Goal: Transaction & Acquisition: Subscribe to service/newsletter

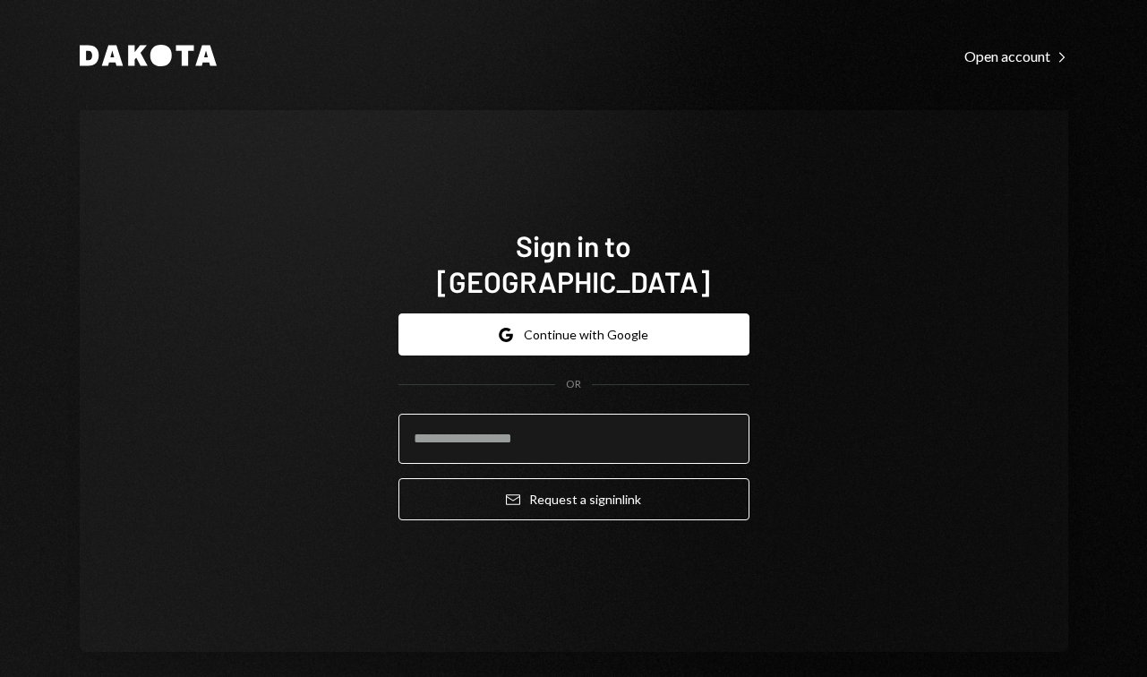
click at [526, 429] on input "email" at bounding box center [574, 439] width 351 height 50
type input "**********"
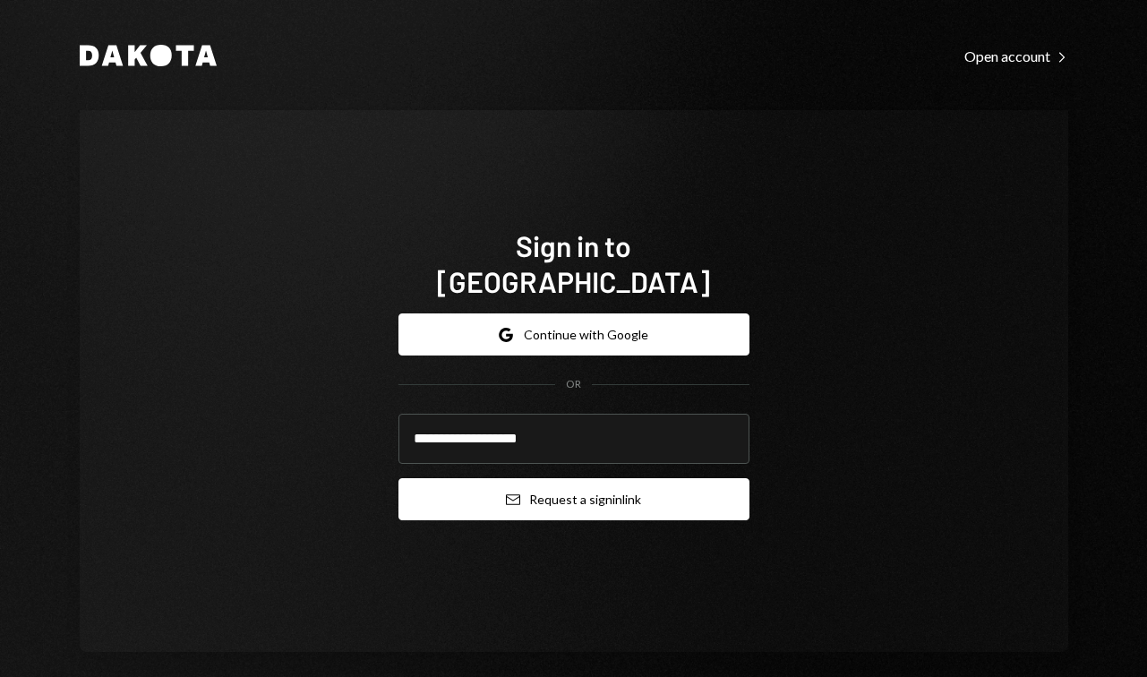
click at [558, 485] on button "Email Request a sign in link" at bounding box center [574, 499] width 351 height 42
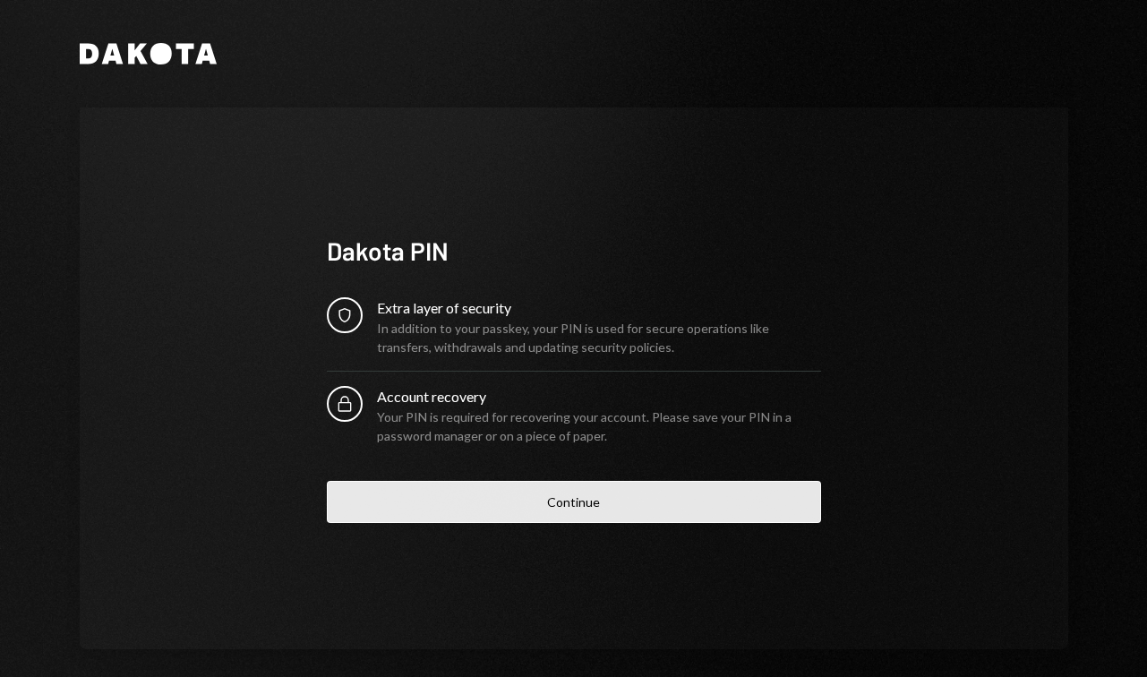
click at [575, 502] on button "Continue" at bounding box center [574, 502] width 494 height 42
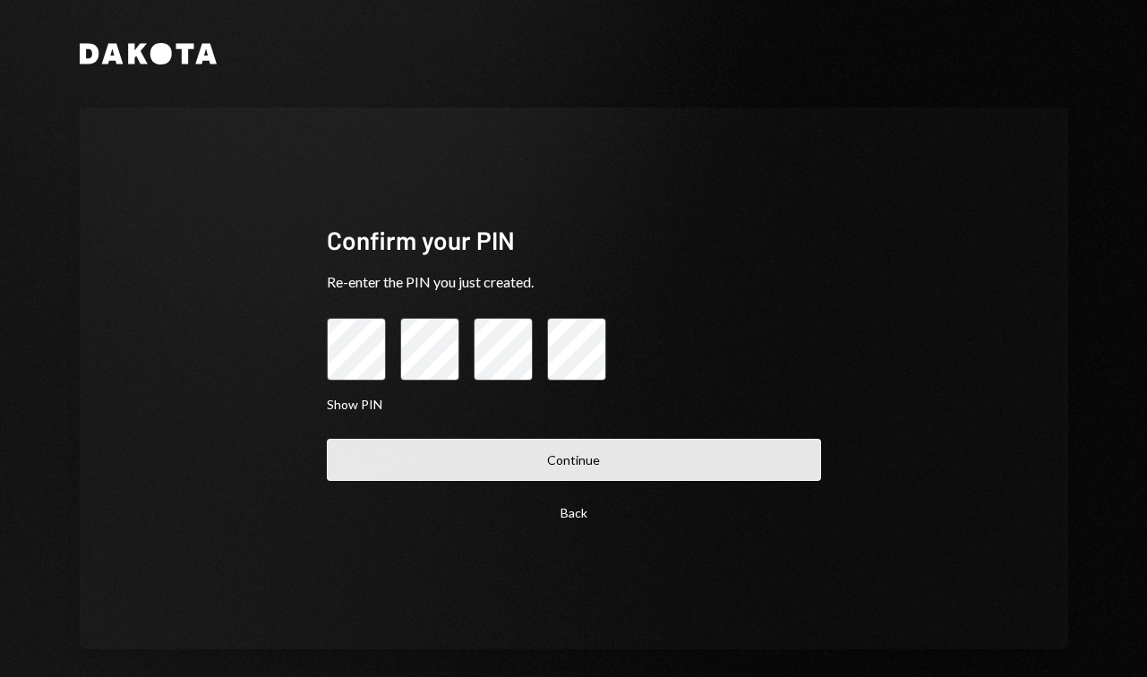
click at [503, 464] on button "Continue" at bounding box center [574, 460] width 494 height 42
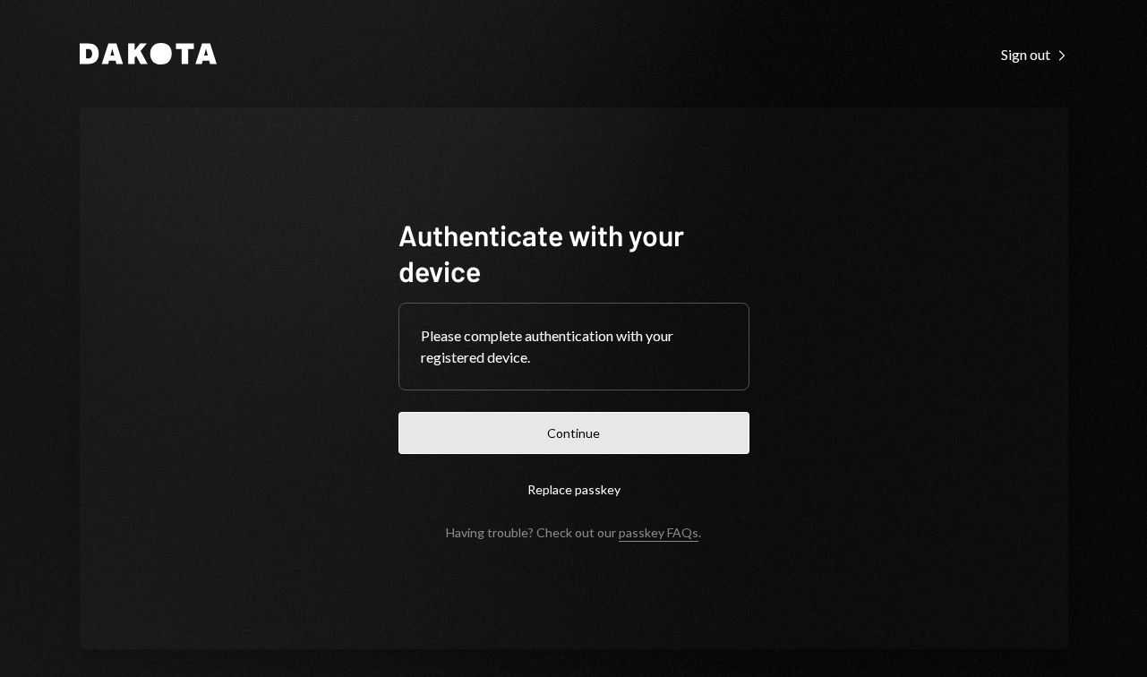
click at [529, 438] on button "Continue" at bounding box center [574, 433] width 351 height 42
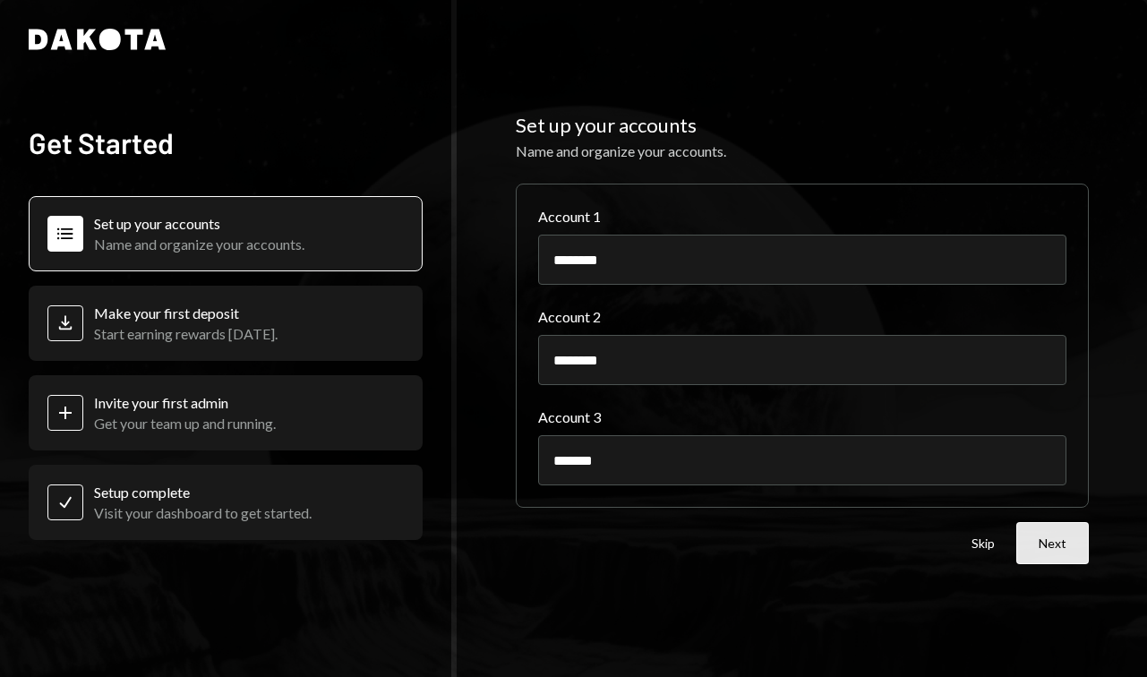
click at [1051, 545] on button "Next" at bounding box center [1053, 543] width 73 height 42
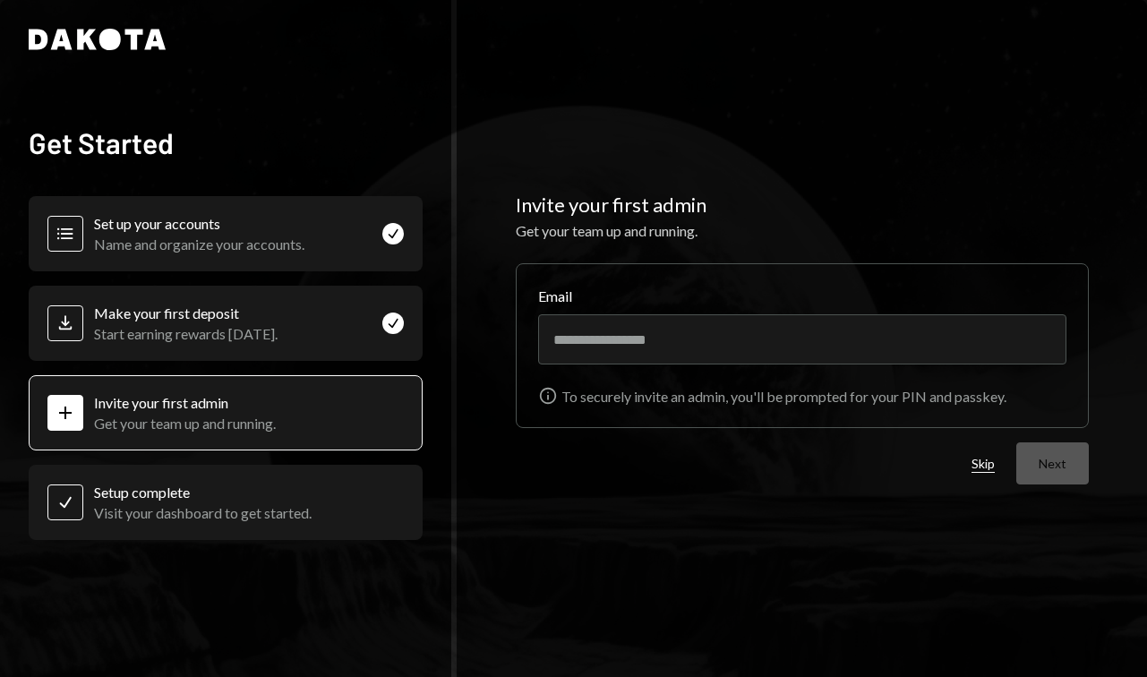
click at [991, 468] on button "Skip" at bounding box center [983, 464] width 23 height 17
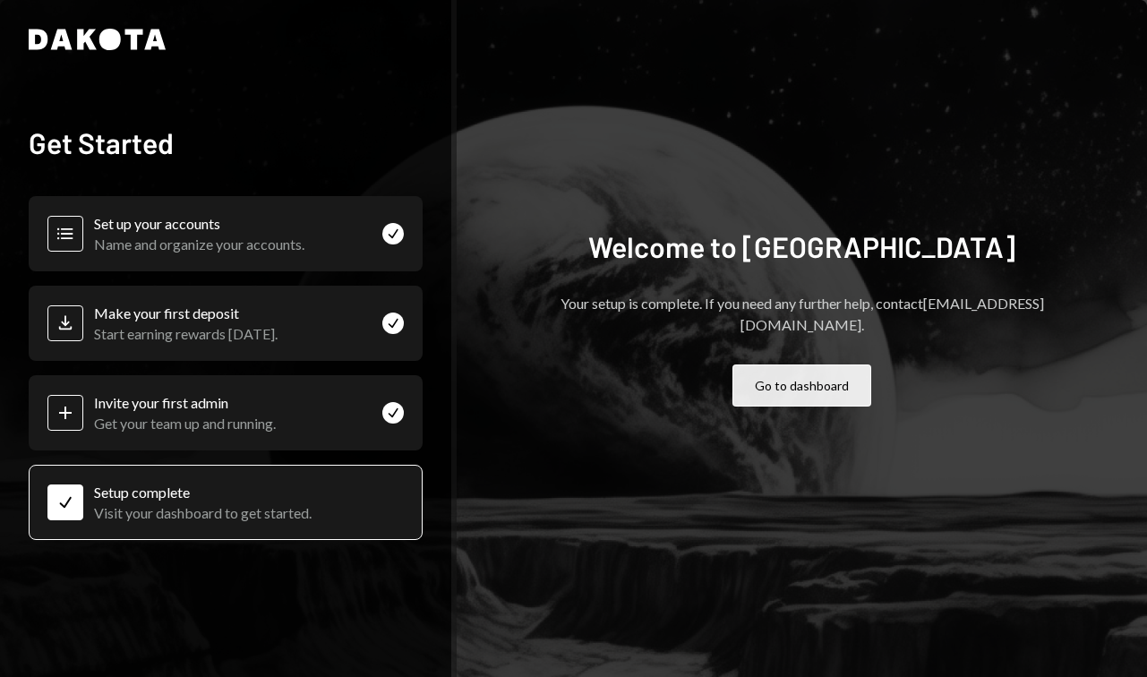
click at [781, 383] on button "Go to dashboard" at bounding box center [802, 386] width 139 height 42
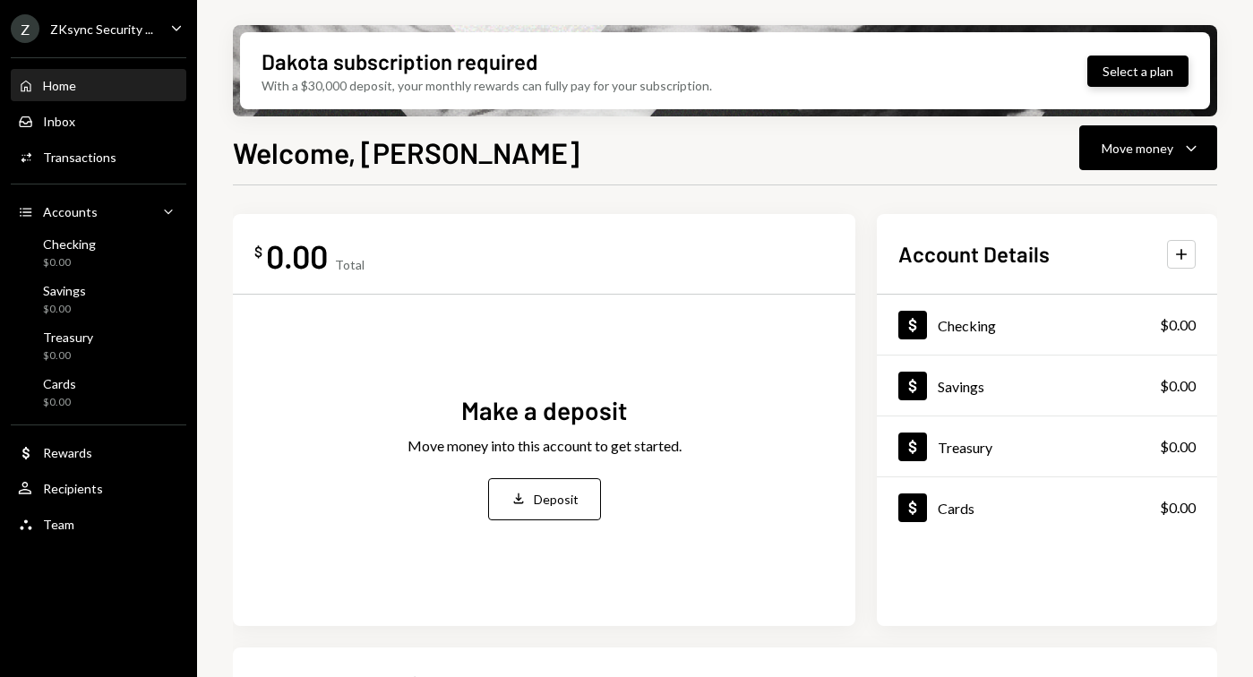
click at [1146, 69] on button "Select a plan" at bounding box center [1137, 71] width 101 height 31
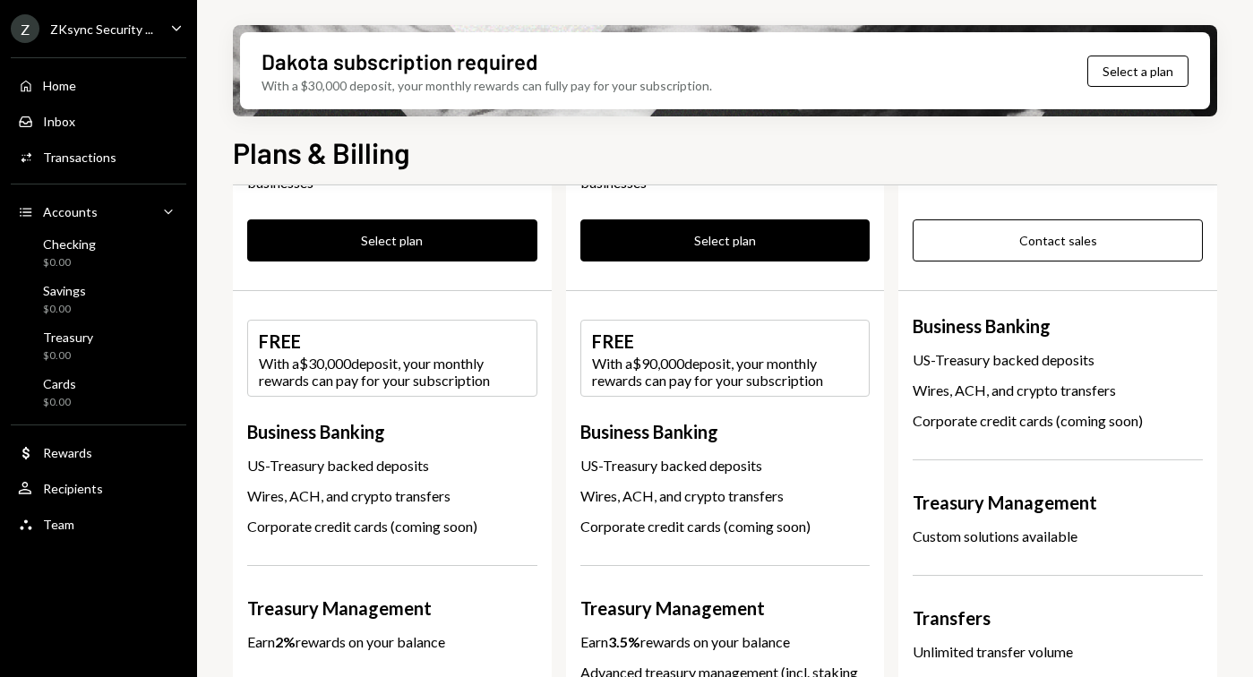
scroll to position [163, 0]
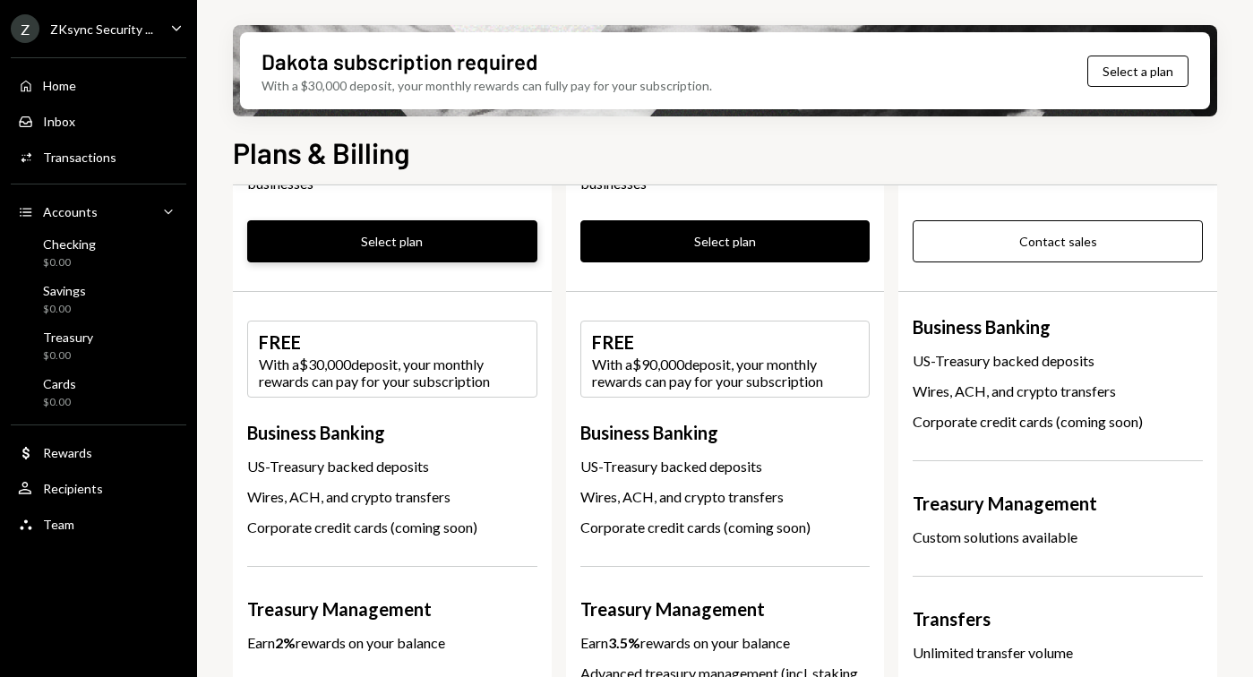
click at [431, 250] on button "Select plan" at bounding box center [392, 241] width 290 height 42
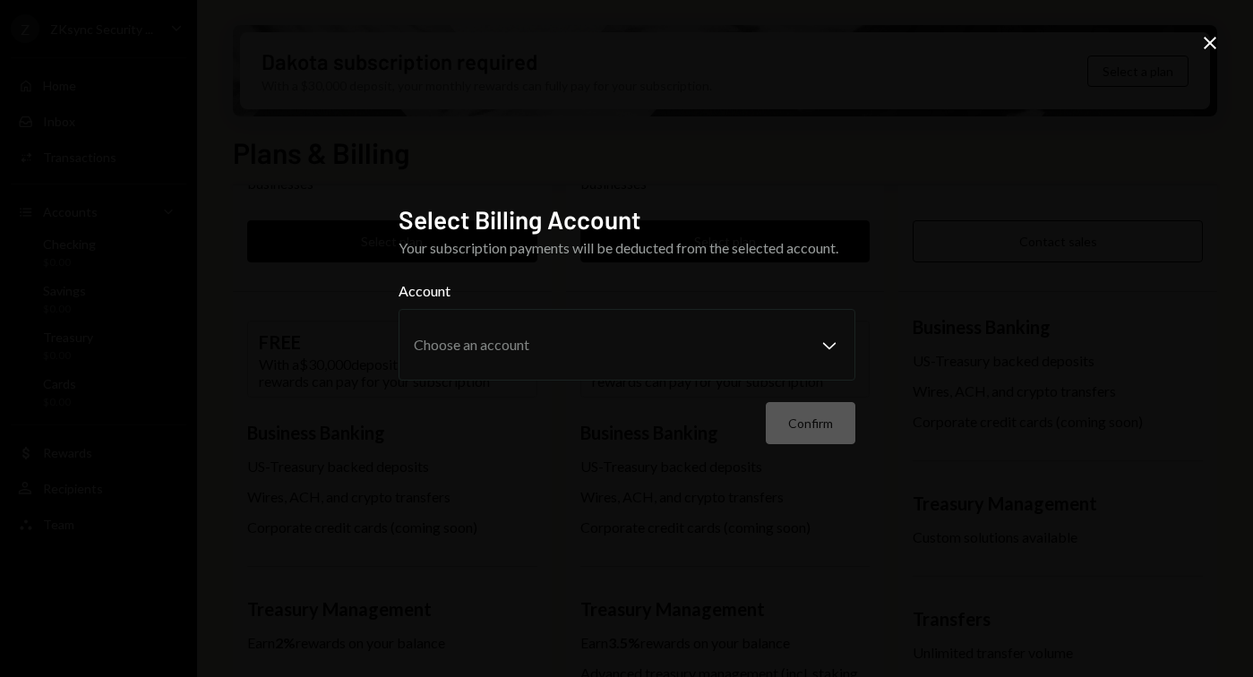
scroll to position [0, 0]
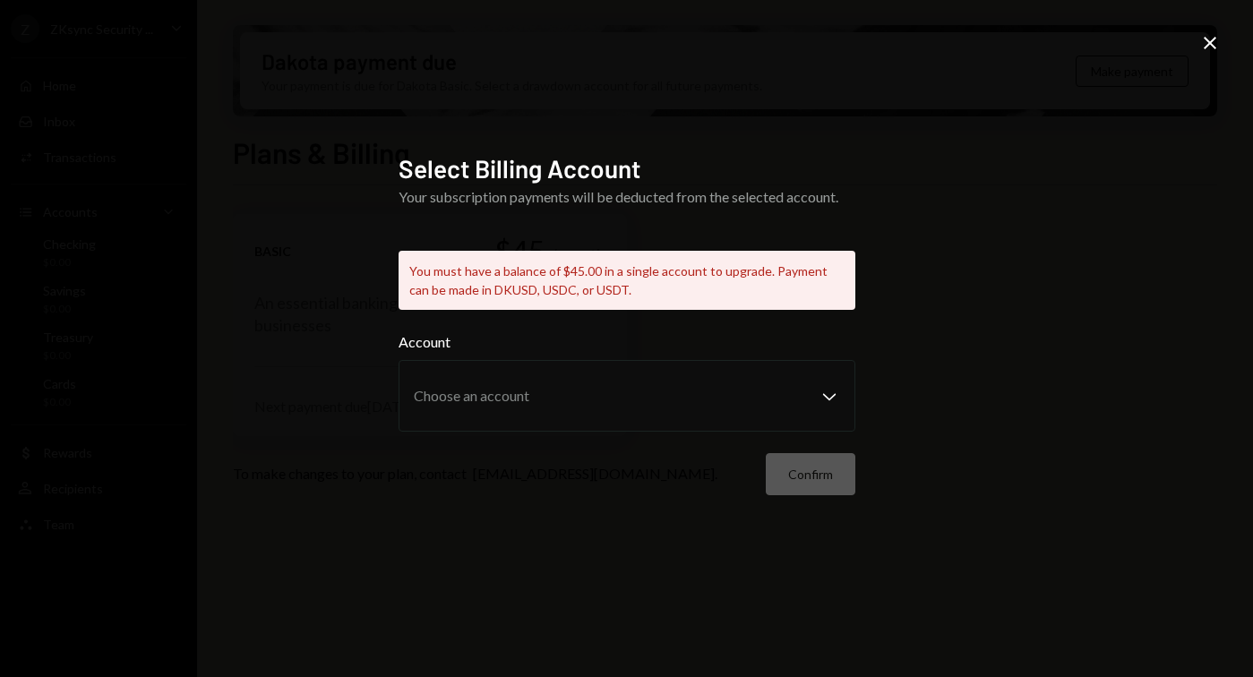
click at [804, 475] on div "Confirm" at bounding box center [627, 474] width 457 height 42
click at [1146, 30] on div "Select Billing Account Your subscription payments will be deducted from the sel…" at bounding box center [626, 338] width 1253 height 677
click at [1146, 48] on icon at bounding box center [1210, 43] width 13 height 13
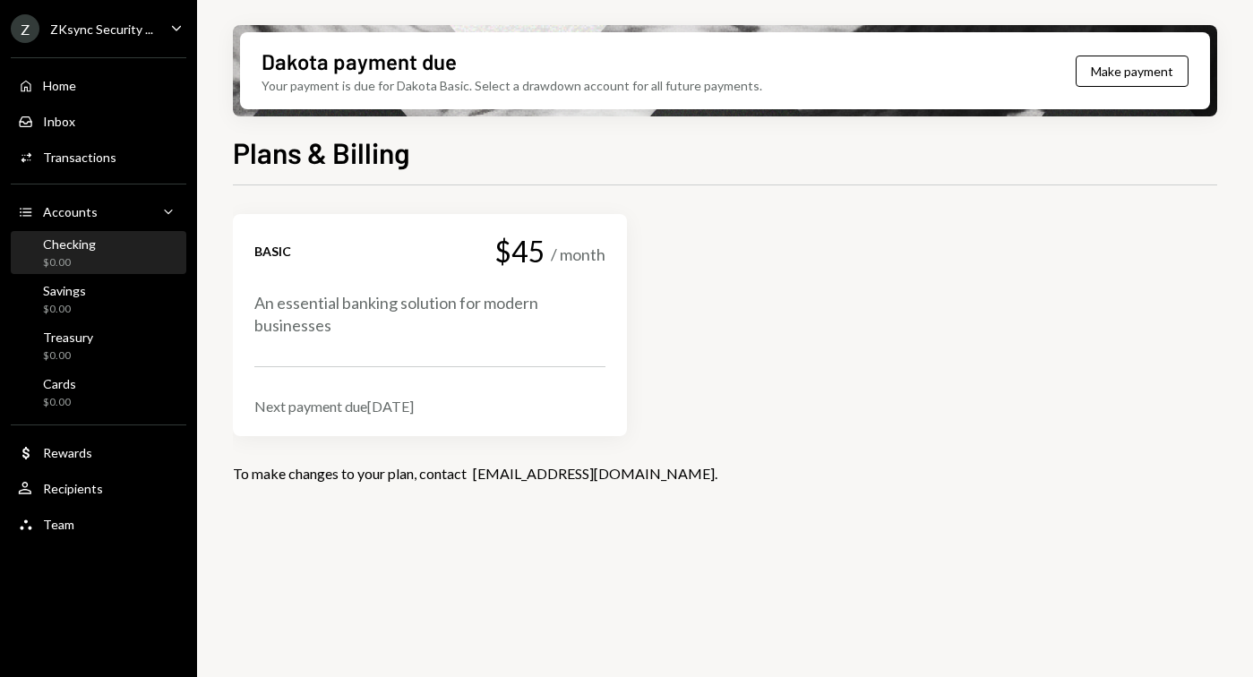
click at [75, 255] on div "$0.00" at bounding box center [69, 262] width 53 height 15
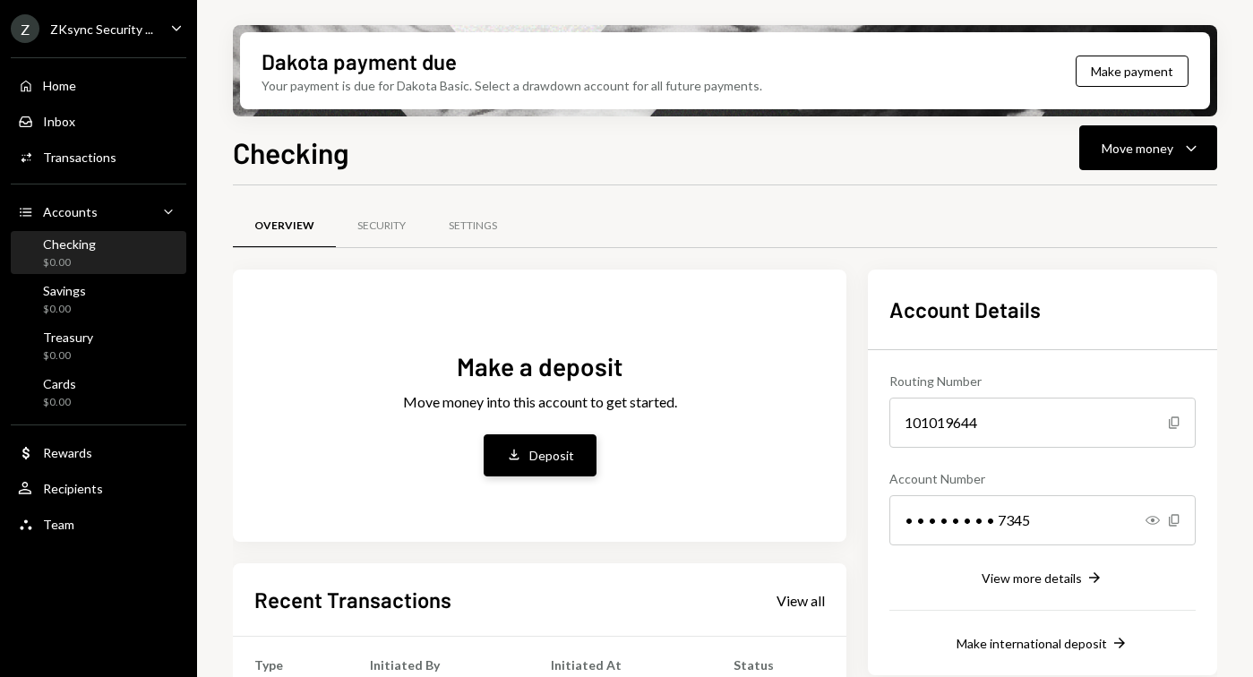
click at [552, 459] on div "Deposit" at bounding box center [551, 455] width 45 height 19
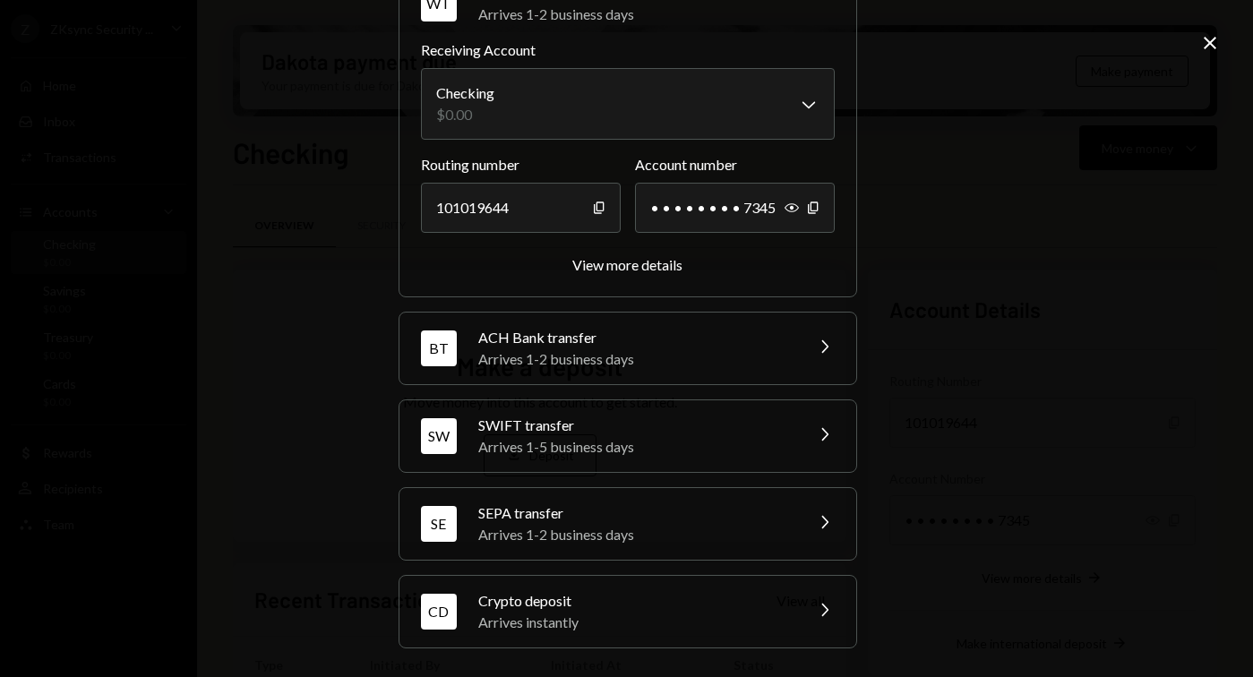
scroll to position [107, 0]
click at [550, 602] on div "Crypto deposit" at bounding box center [634, 602] width 313 height 21
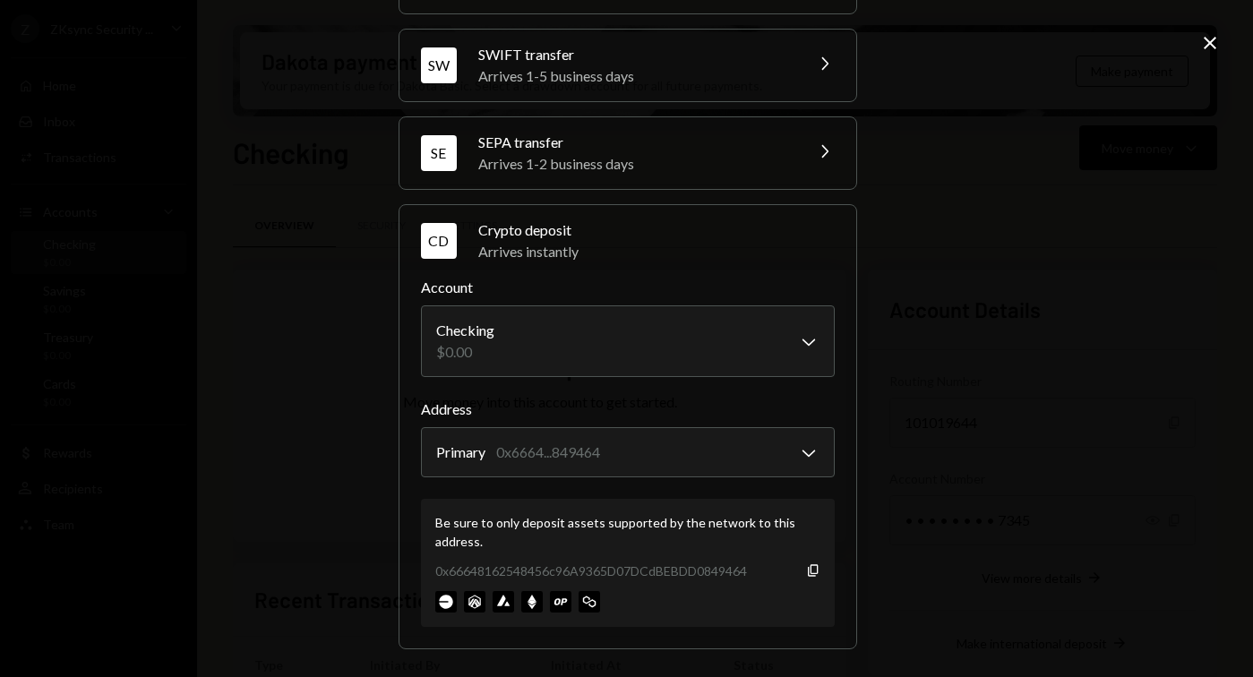
scroll to position [222, 0]
click at [808, 571] on icon "button" at bounding box center [813, 571] width 10 height 12
click at [808, 573] on icon "button" at bounding box center [813, 571] width 10 height 12
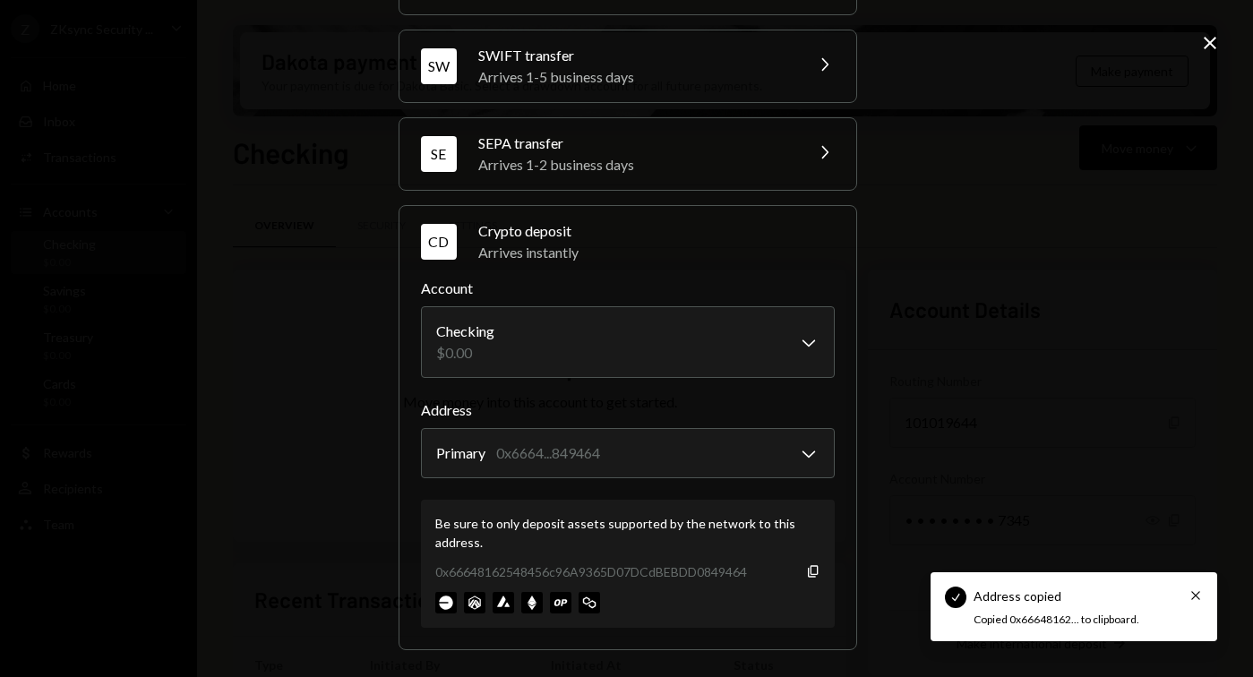
scroll to position [0, 0]
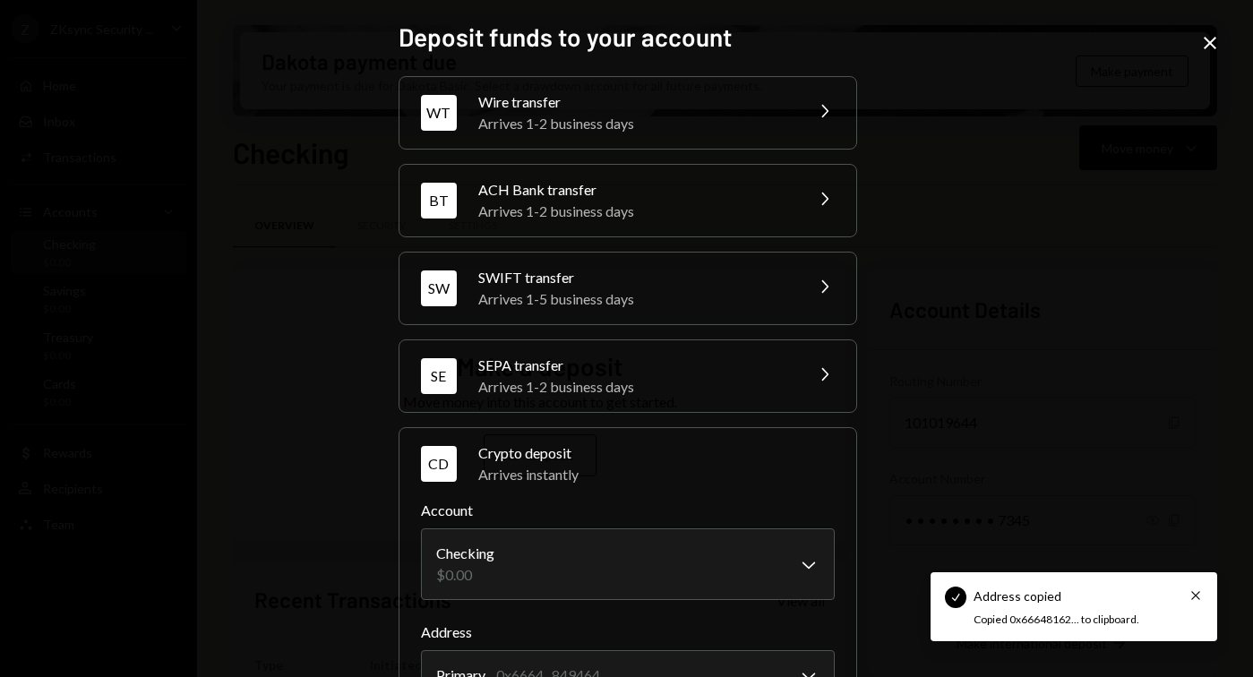
click at [1146, 47] on icon "Close" at bounding box center [1209, 42] width 21 height 21
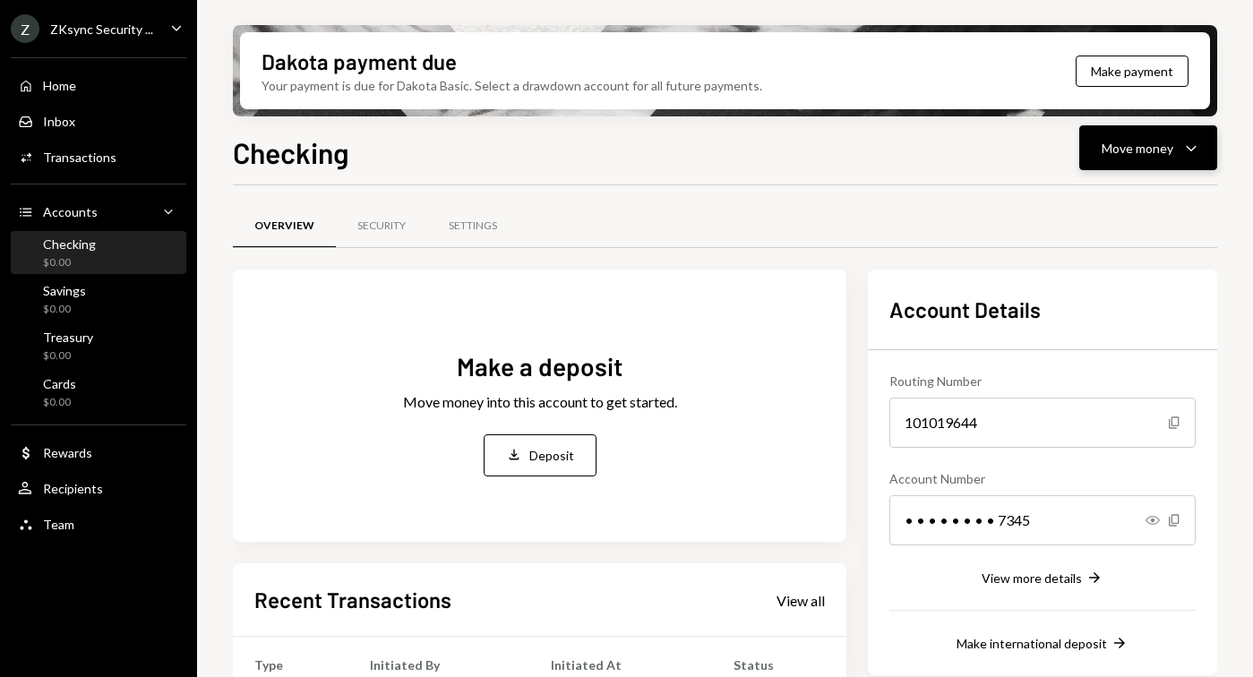
click at [1137, 143] on div "Move money" at bounding box center [1138, 148] width 72 height 19
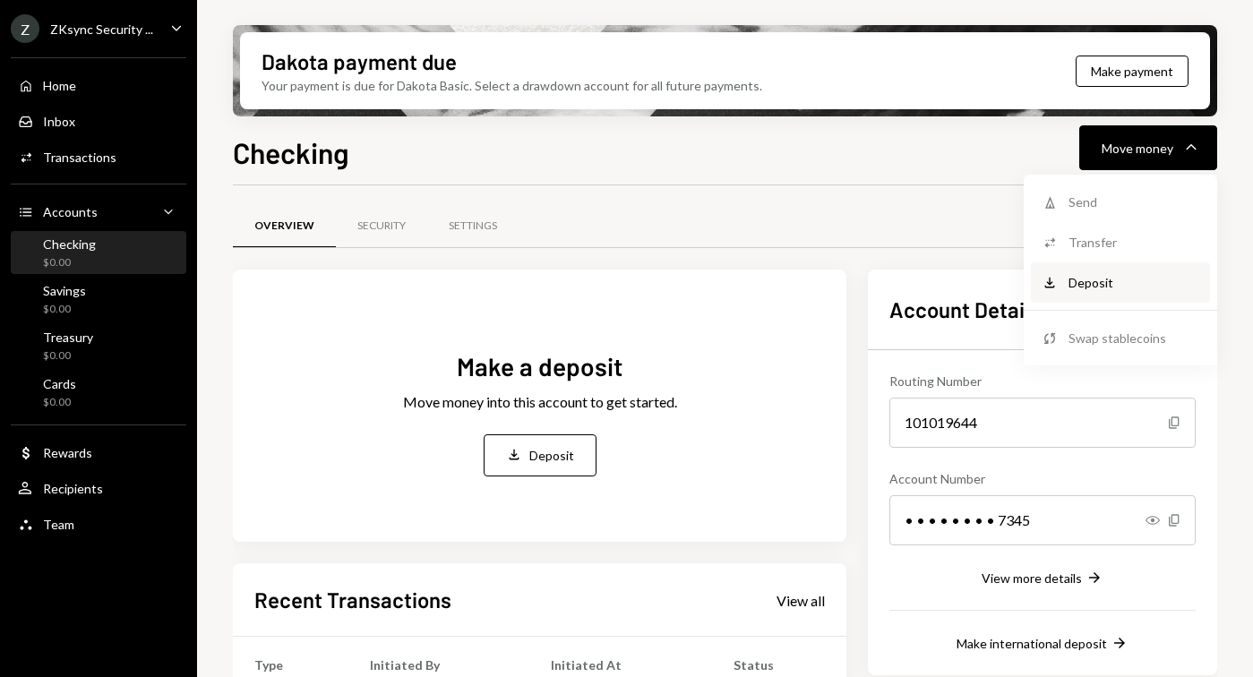
click at [1073, 286] on div "Deposit" at bounding box center [1133, 282] width 131 height 19
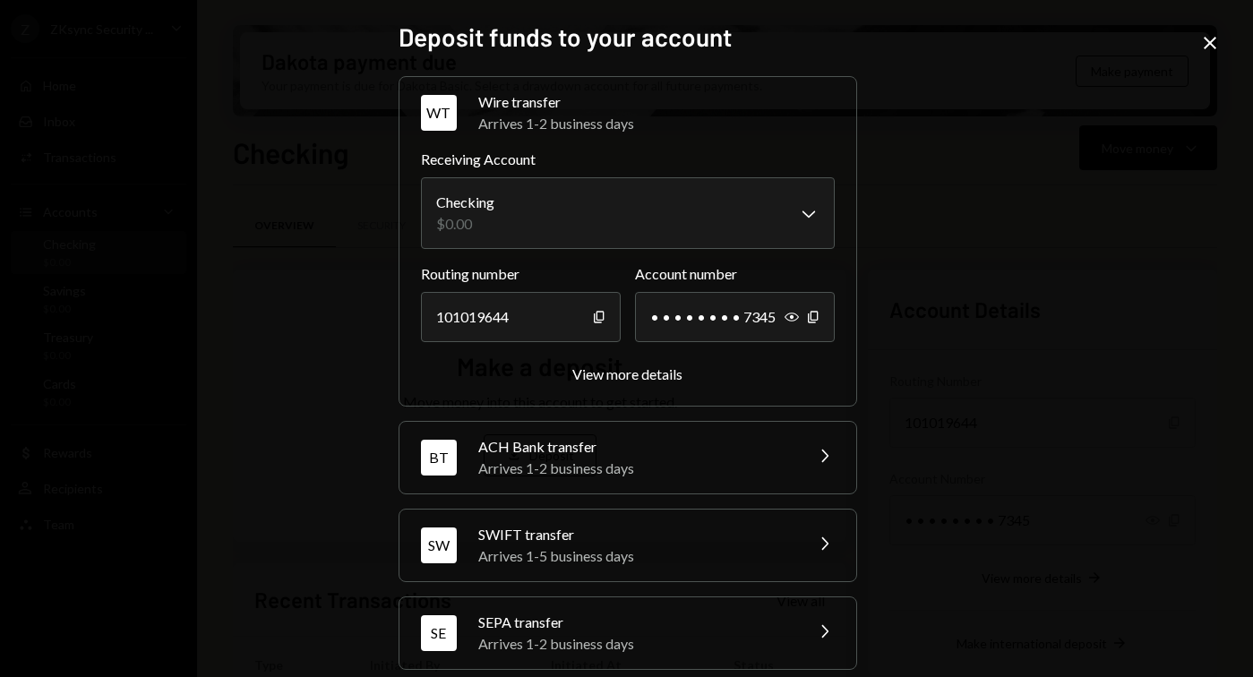
scroll to position [109, 0]
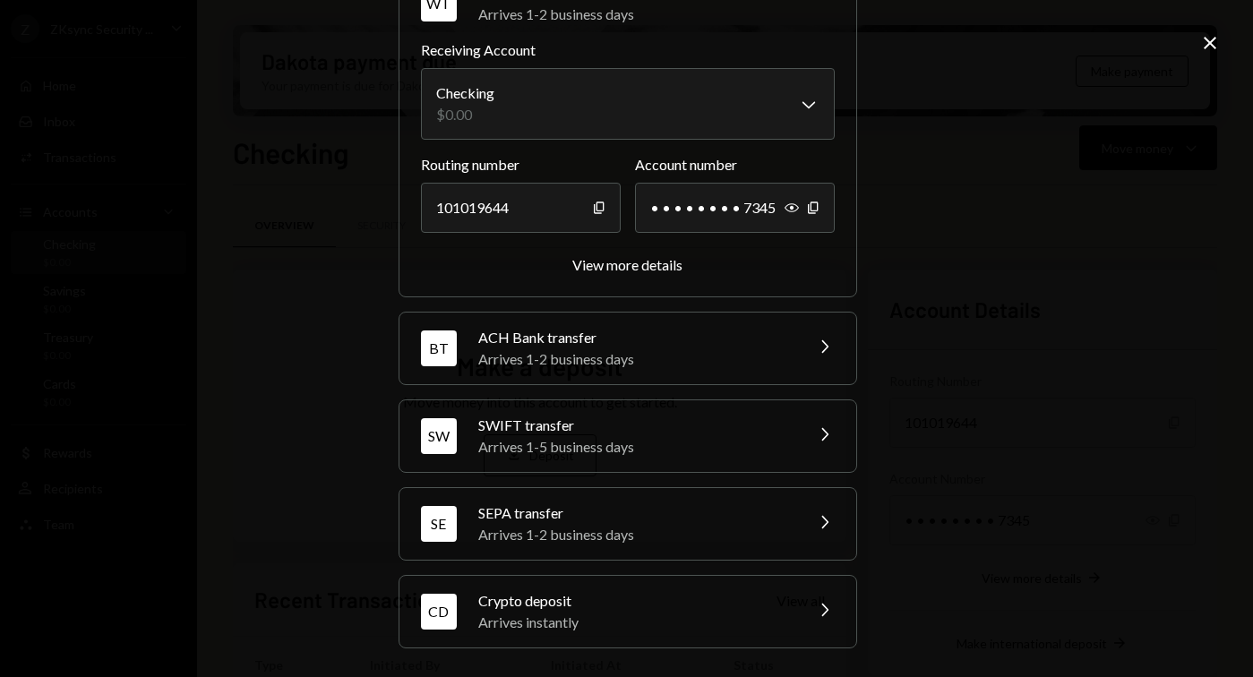
click at [679, 612] on div "Arrives instantly" at bounding box center [634, 622] width 313 height 21
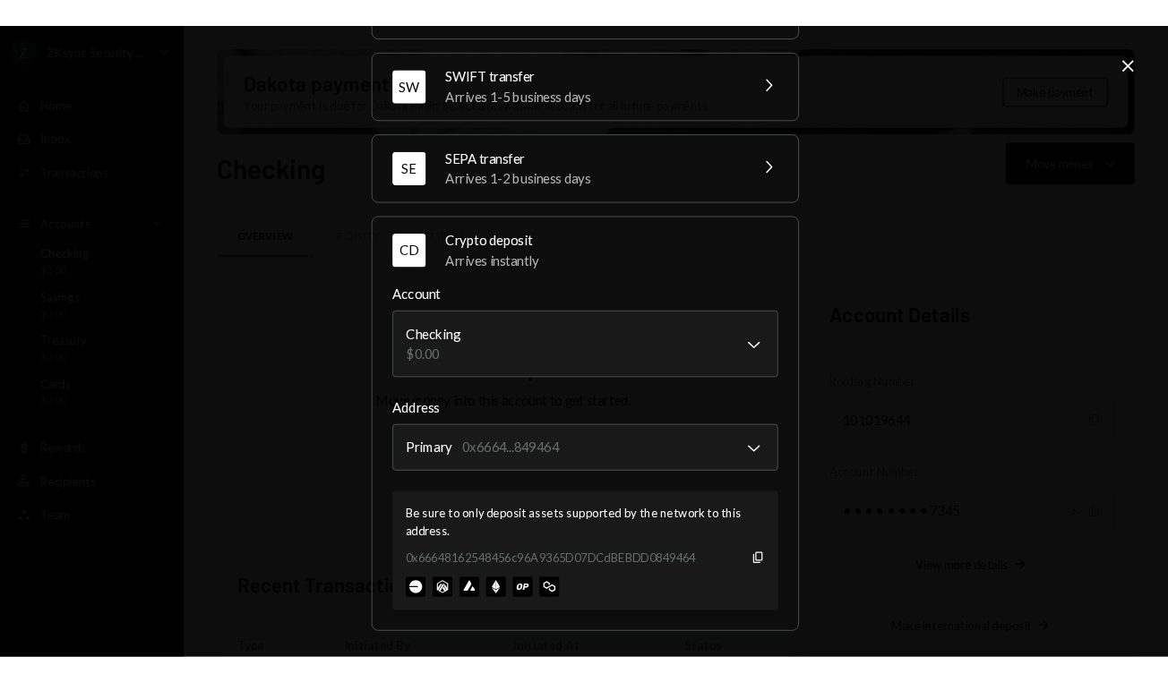
scroll to position [222, 0]
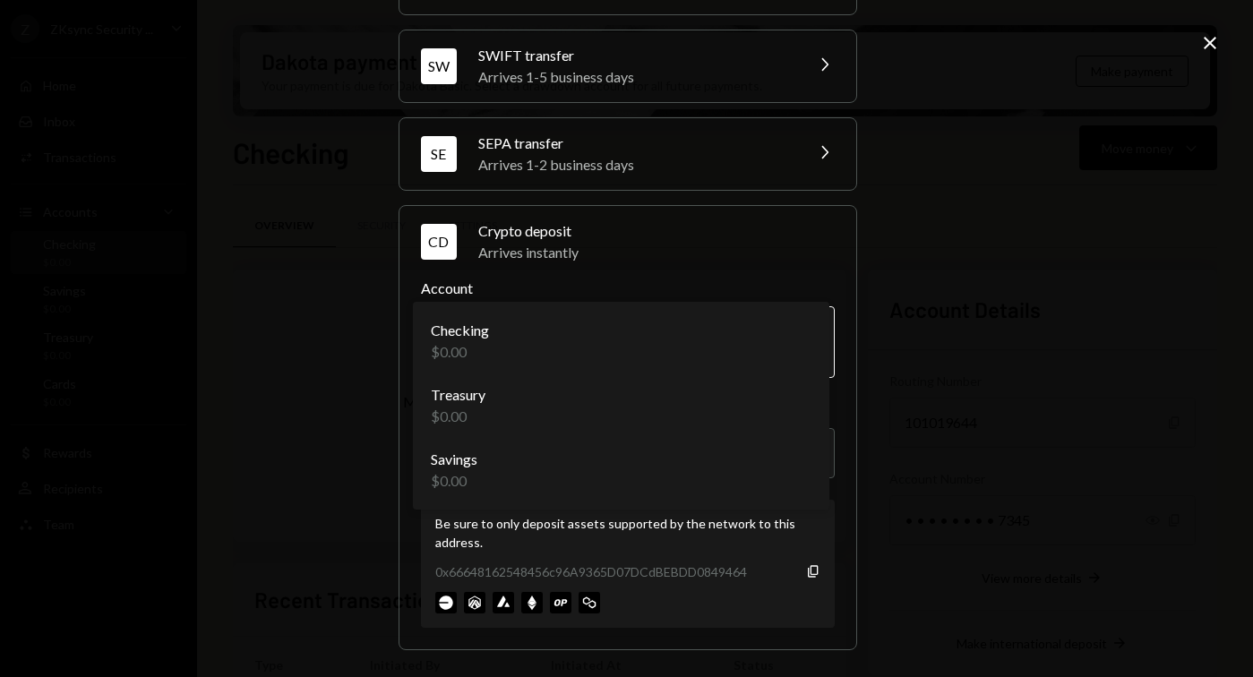
click at [686, 341] on body "Z ZKsync Security ... Caret Down Home Home Inbox Inbox Activities Transactions …" at bounding box center [626, 338] width 1253 height 677
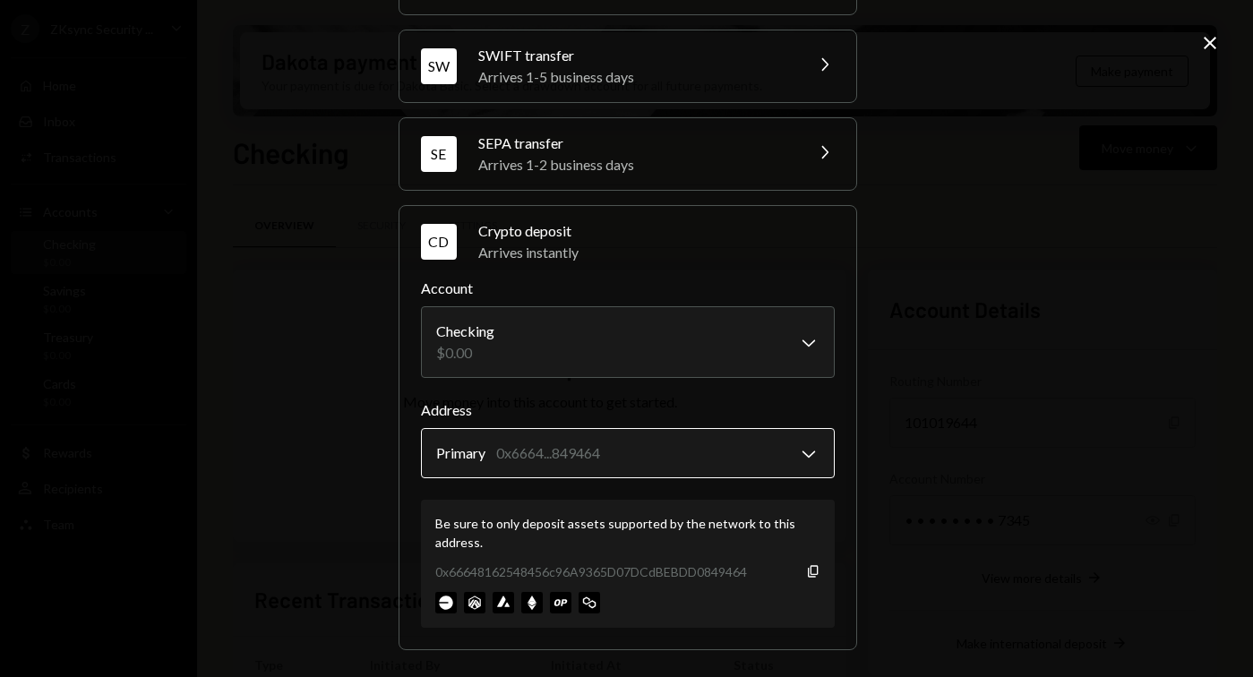
click at [649, 458] on body "Z ZKsync Security ... Caret Down Home Home Inbox Inbox Activities Transactions …" at bounding box center [626, 338] width 1253 height 677
click at [799, 571] on div "0x66648162548456c96A9365D07DCdBEBDD0849464 Copy" at bounding box center [627, 571] width 385 height 19
click at [809, 567] on icon "Copy" at bounding box center [813, 571] width 14 height 14
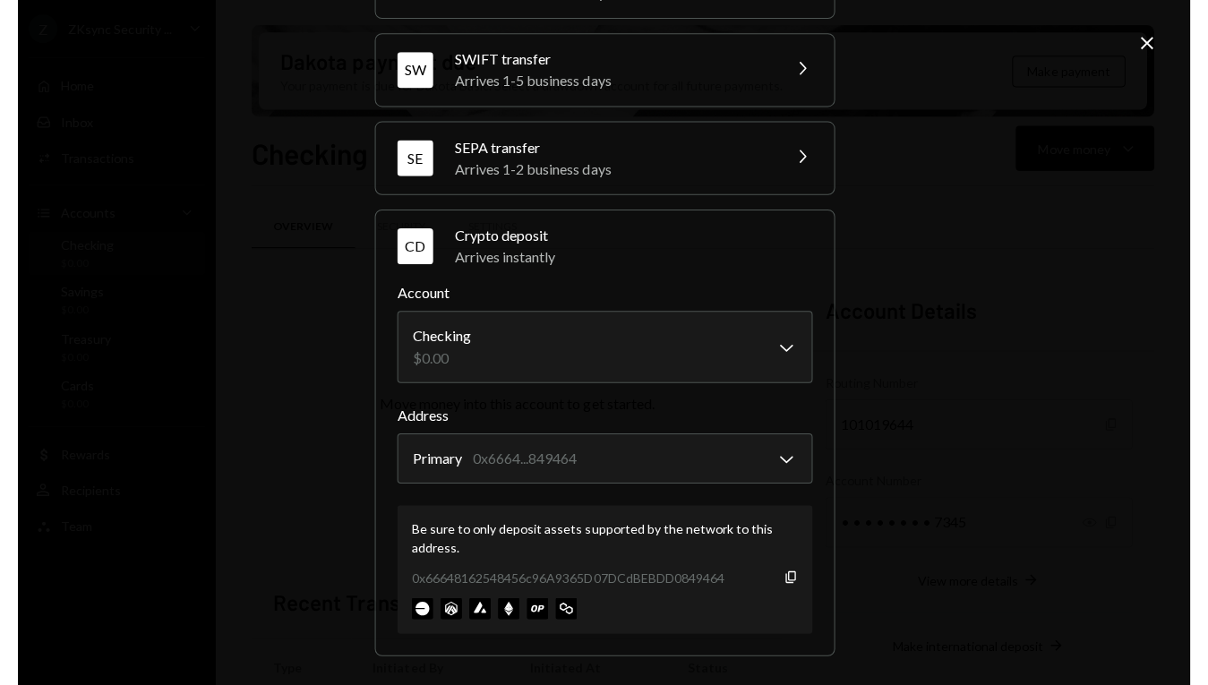
scroll to position [215, 0]
